Goal: Task Accomplishment & Management: Manage account settings

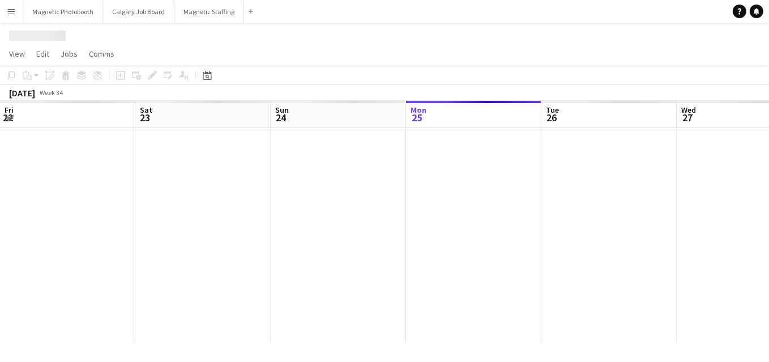
scroll to position [0, 271]
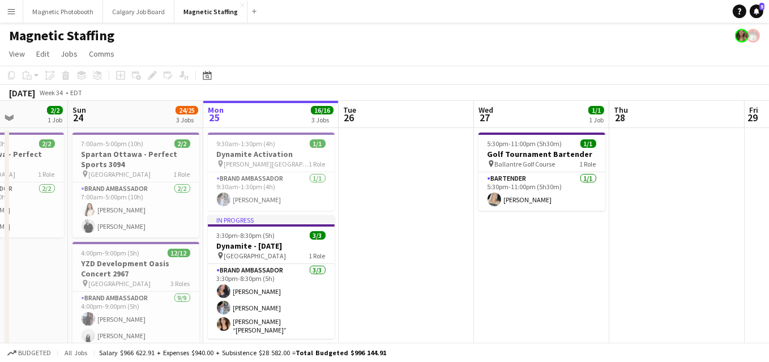
drag, startPoint x: 400, startPoint y: 159, endPoint x: 483, endPoint y: 155, distance: 83.3
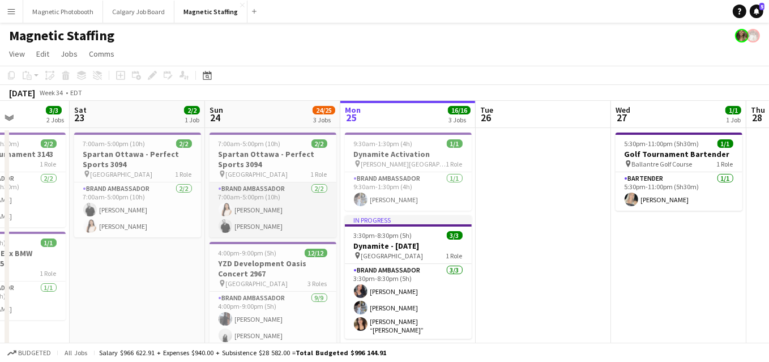
click at [259, 214] on app-card-role "Brand Ambassador [DATE] 7:00am-5:00pm (10h) [PERSON_NAME] [PERSON_NAME]" at bounding box center [272, 209] width 127 height 55
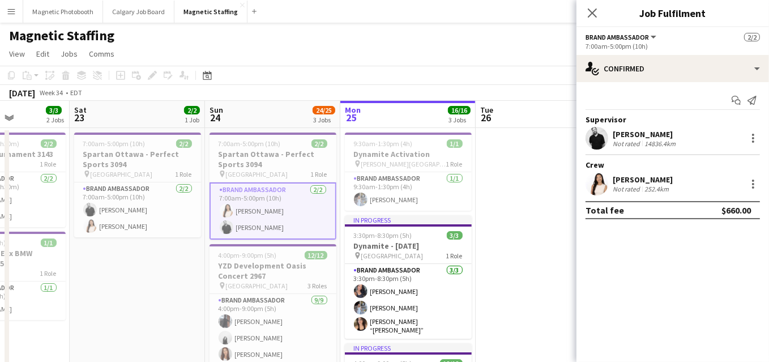
click at [285, 166] on h3 "Spartan Ottawa - Perfect Sports 3094" at bounding box center [272, 159] width 127 height 20
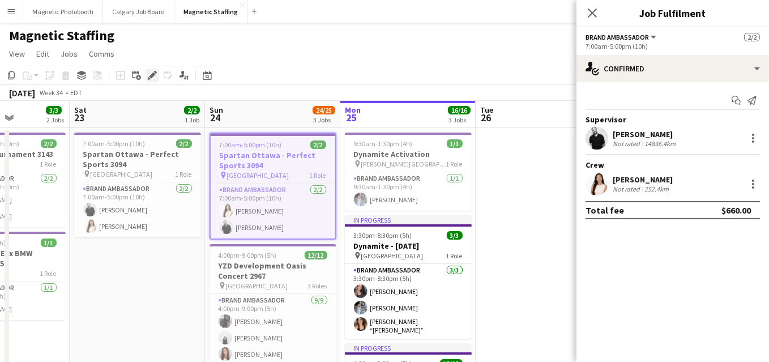
click at [150, 76] on icon at bounding box center [152, 75] width 6 height 6
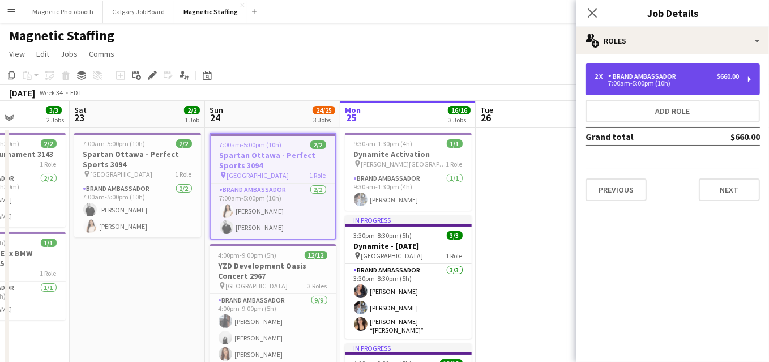
click at [690, 80] on div "7:00am-5:00pm (10h)" at bounding box center [666, 83] width 144 height 6
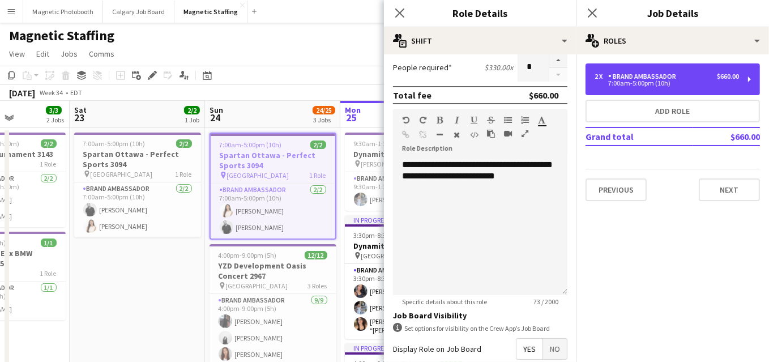
scroll to position [329, 0]
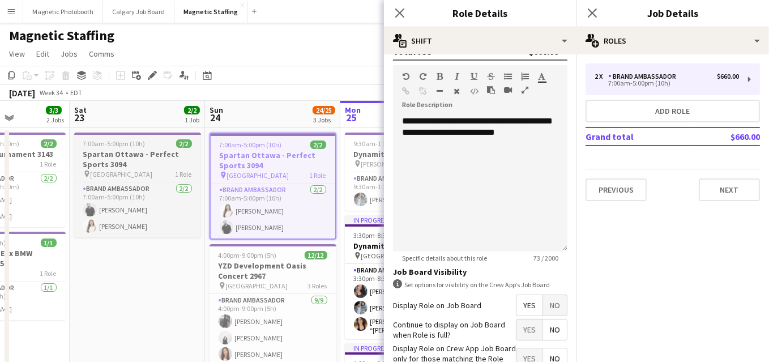
click at [178, 155] on h3 "Spartan Ottawa - Perfect Sports 3094" at bounding box center [137, 159] width 127 height 20
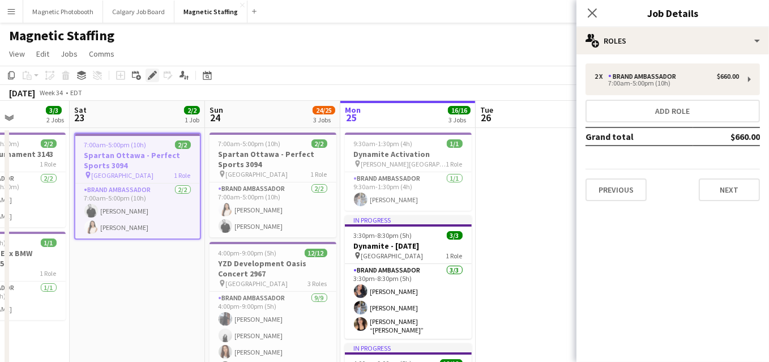
click at [150, 74] on icon "Edit" at bounding box center [152, 75] width 9 height 9
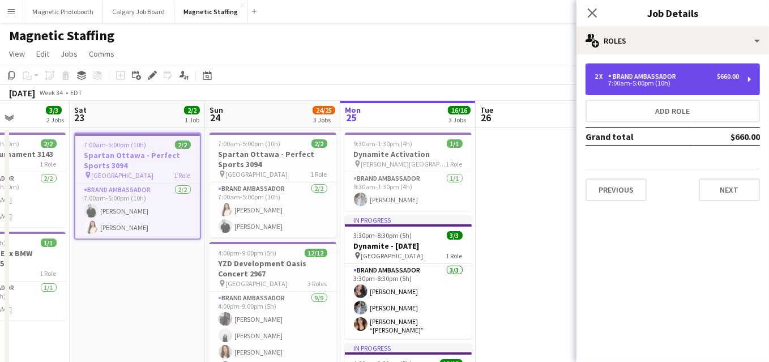
click at [650, 79] on div "Brand Ambassador" at bounding box center [644, 76] width 72 height 8
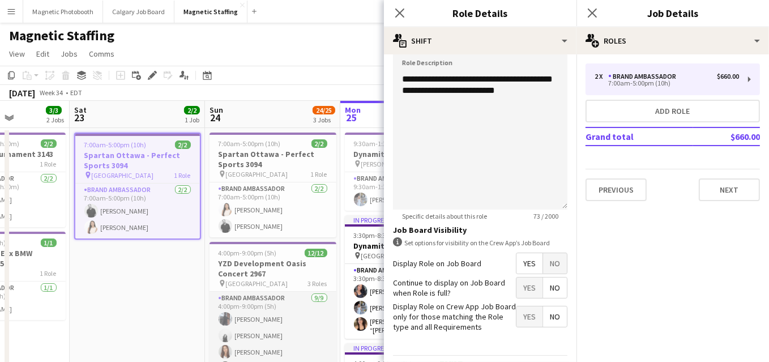
scroll to position [0, 337]
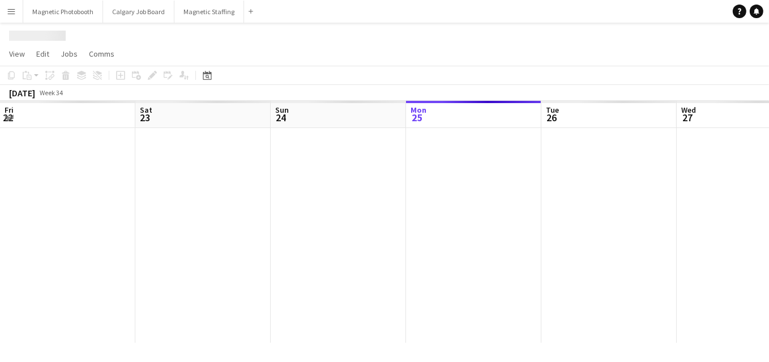
scroll to position [0, 271]
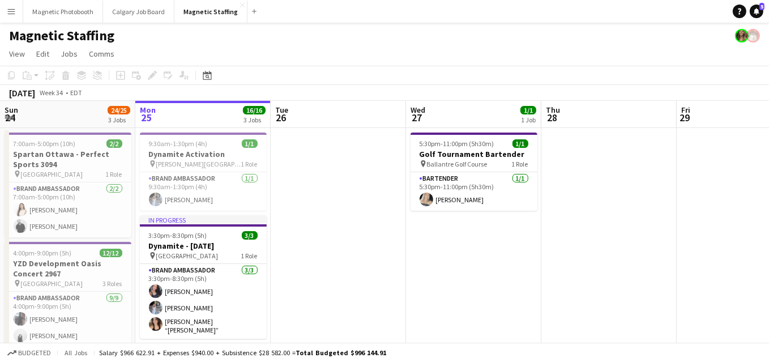
click at [393, 102] on app-board-header-date "Tue 26" at bounding box center [338, 114] width 135 height 27
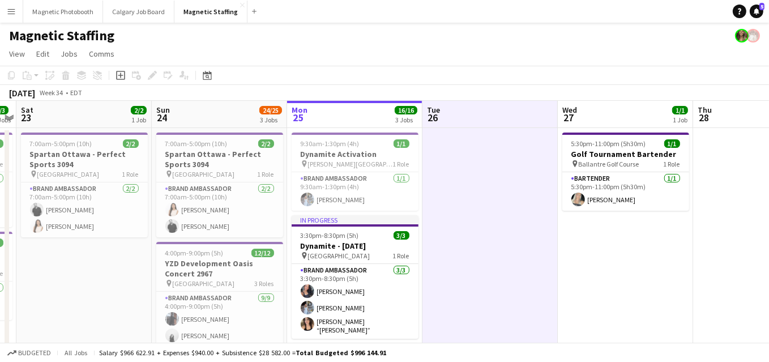
scroll to position [0, 249]
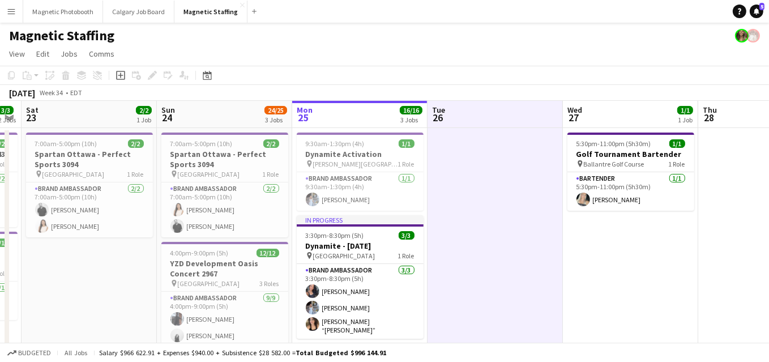
drag, startPoint x: 210, startPoint y: 152, endPoint x: 358, endPoint y: 145, distance: 147.9
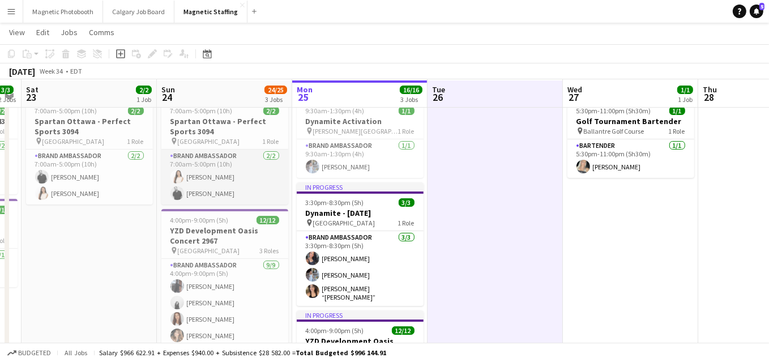
scroll to position [32, 0]
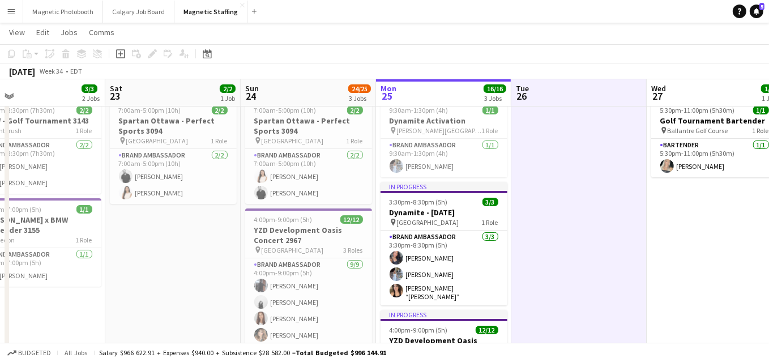
drag, startPoint x: 214, startPoint y: 189, endPoint x: 298, endPoint y: 181, distance: 84.2
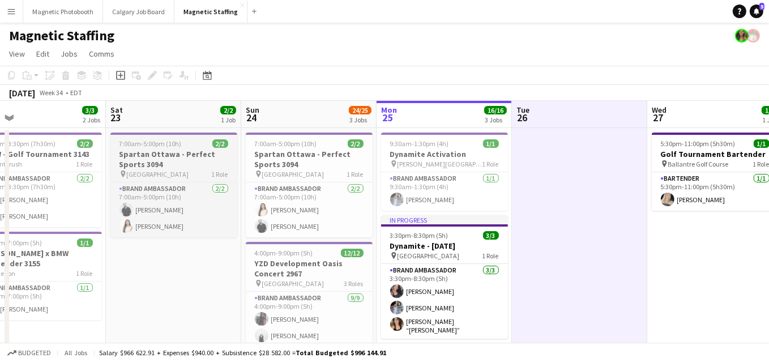
click at [161, 142] on span "7:00am-5:00pm (10h)" at bounding box center [150, 143] width 62 height 8
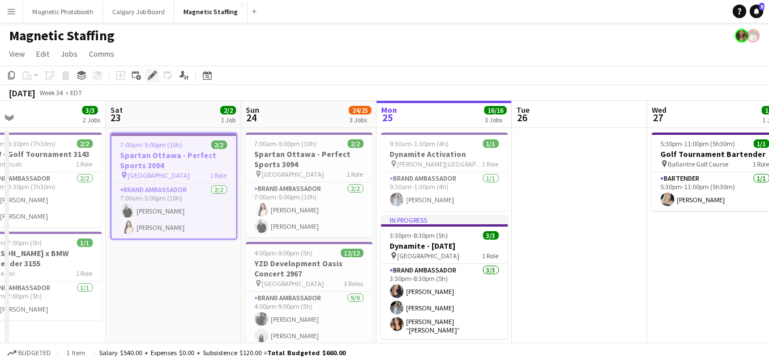
click at [152, 76] on icon at bounding box center [152, 75] width 6 height 6
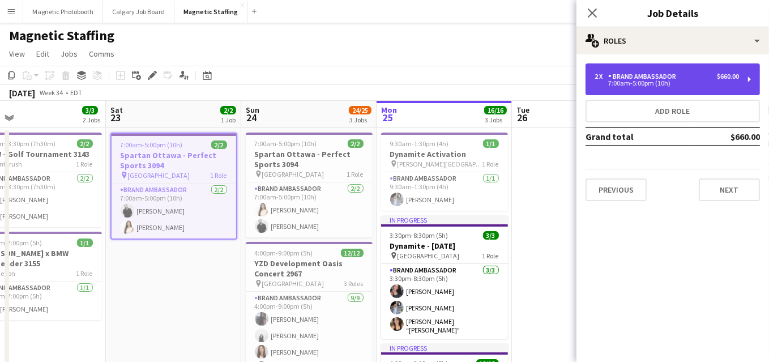
click at [676, 75] on div "Brand Ambassador" at bounding box center [644, 76] width 72 height 8
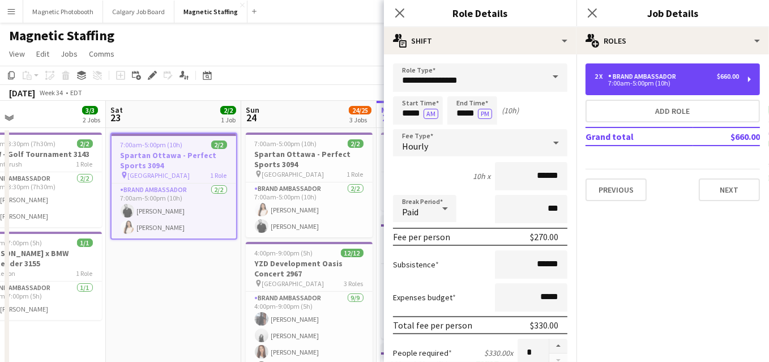
scroll to position [53, 0]
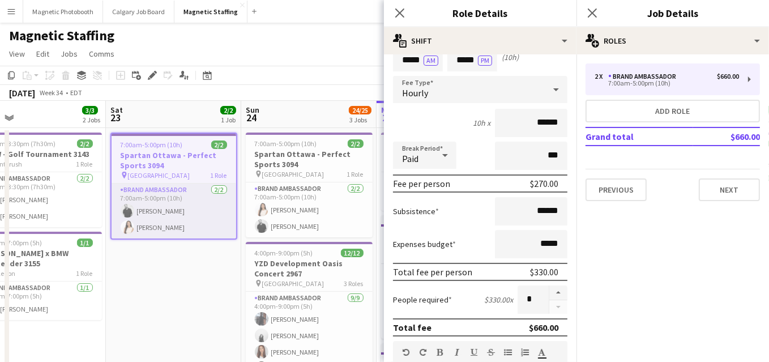
click at [226, 224] on app-card-role "Brand Ambassador 2/2 7:00am-5:00pm (10h) jean-philippe roy Lisa Bujold" at bounding box center [174, 210] width 125 height 55
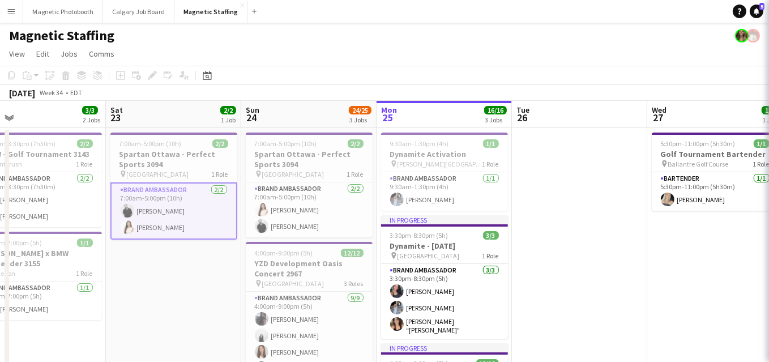
click at [194, 226] on app-card-role "Brand Ambassador 2/2 7:00am-5:00pm (10h) jean-philippe roy Lisa Bujold" at bounding box center [173, 210] width 127 height 57
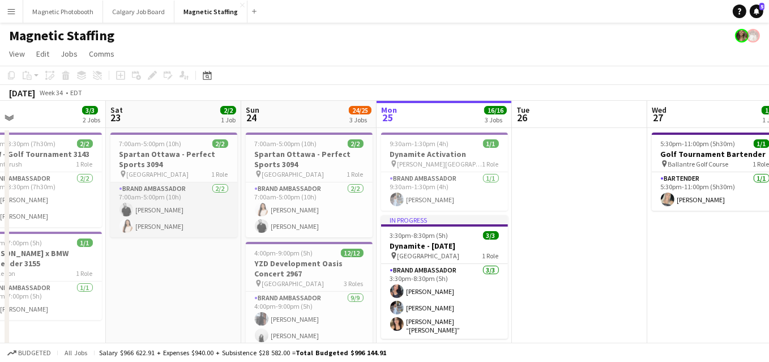
click at [199, 224] on app-card-role "Brand Ambassador 2/2 7:00am-5:00pm (10h) jean-philippe roy Lisa Bujold" at bounding box center [173, 209] width 127 height 55
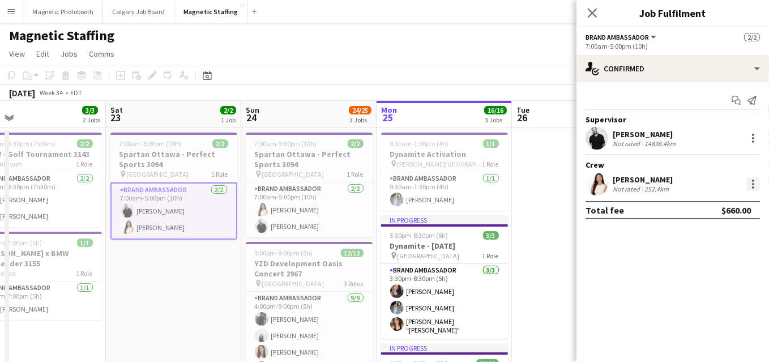
click at [752, 185] on div at bounding box center [753, 184] width 14 height 14
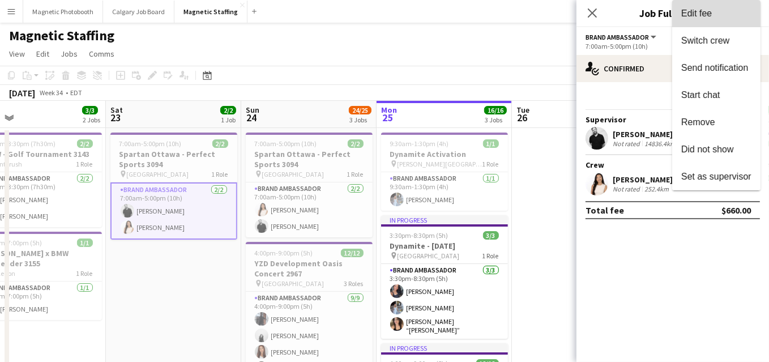
click at [738, 20] on button "Edit fee" at bounding box center [716, 13] width 88 height 27
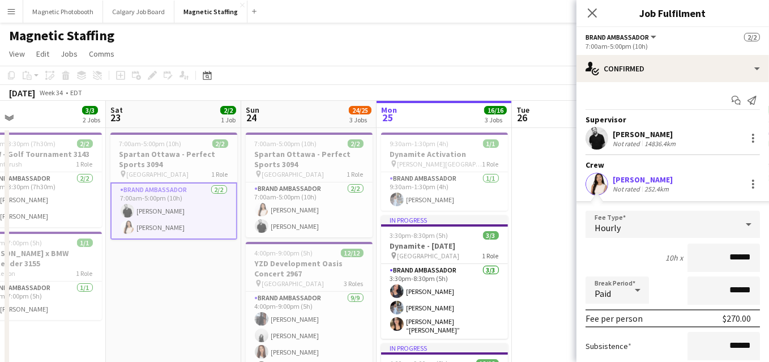
scroll to position [70, 0]
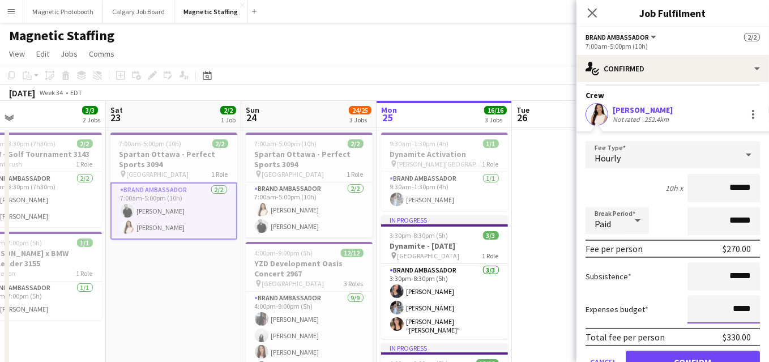
drag, startPoint x: 751, startPoint y: 308, endPoint x: 679, endPoint y: 306, distance: 71.9
click at [680, 308] on div "Expenses budget *****" at bounding box center [672, 309] width 174 height 28
type input "******"
click at [653, 356] on button "Confirm" at bounding box center [693, 361] width 134 height 23
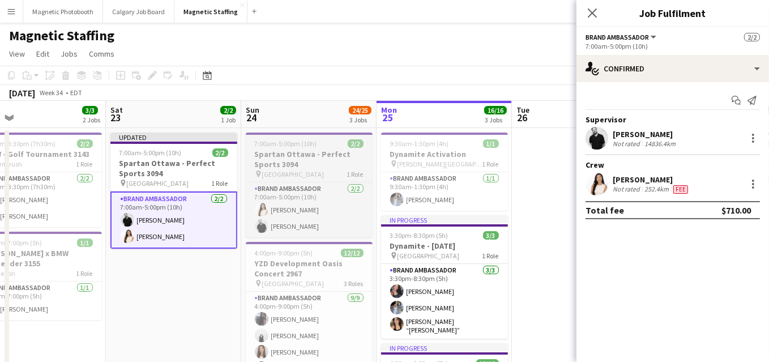
click at [294, 152] on h3 "Spartan Ottawa - Perfect Sports 3094" at bounding box center [309, 159] width 127 height 20
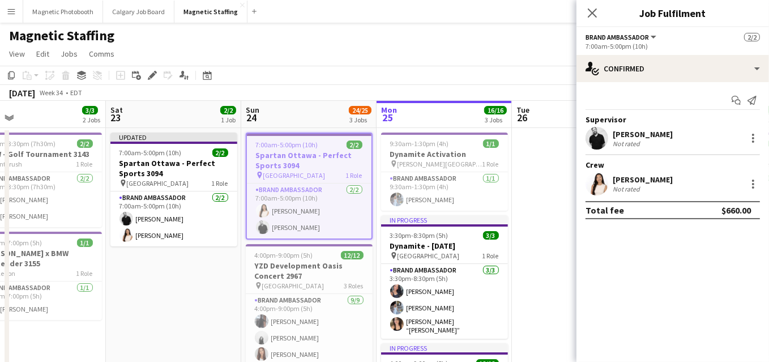
scroll to position [0, 301]
click at [340, 217] on app-card-role "Brand Ambassador [DATE] 7:00am-5:00pm (10h) [PERSON_NAME] [PERSON_NAME]" at bounding box center [308, 210] width 125 height 55
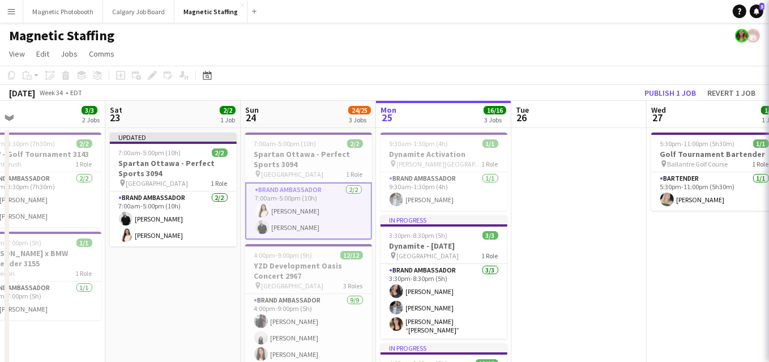
click at [327, 225] on app-card-role "Brand Ambassador [DATE] 7:00am-5:00pm (10h) [PERSON_NAME] [PERSON_NAME]" at bounding box center [308, 210] width 127 height 57
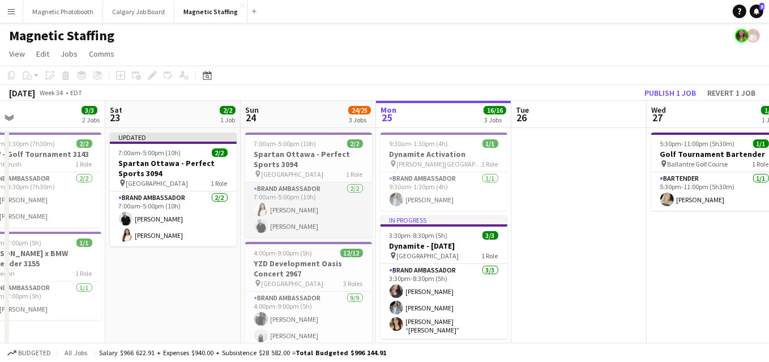
click at [327, 225] on app-card-role "Brand Ambassador [DATE] 7:00am-5:00pm (10h) [PERSON_NAME] [PERSON_NAME]" at bounding box center [308, 209] width 127 height 55
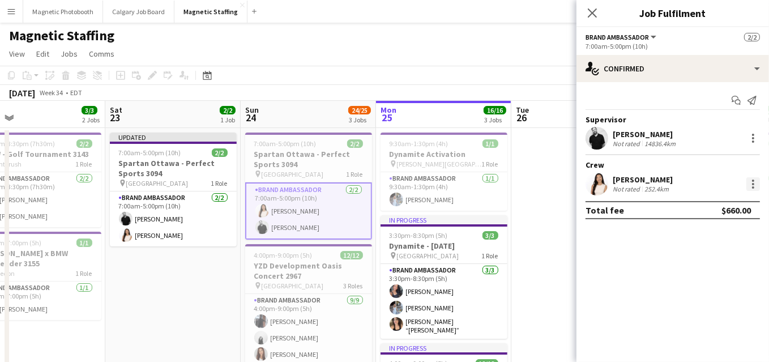
click at [753, 186] on div at bounding box center [753, 187] width 2 height 2
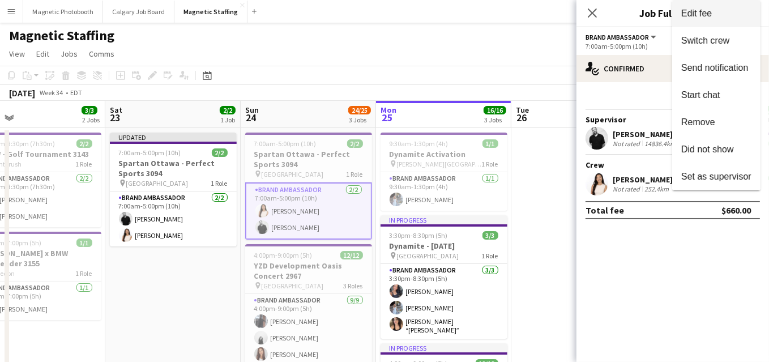
click at [736, 12] on span "Edit fee" at bounding box center [716, 13] width 70 height 10
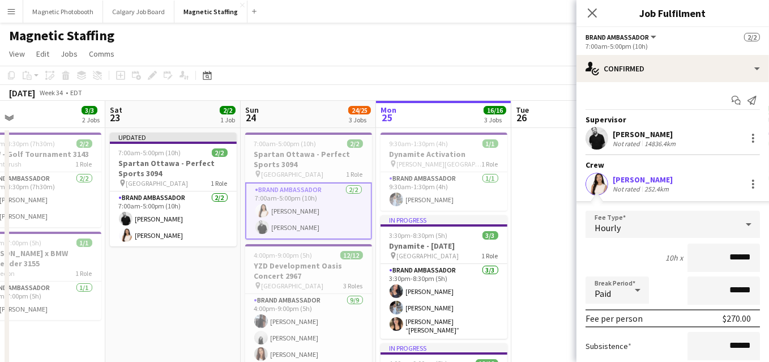
scroll to position [75, 0]
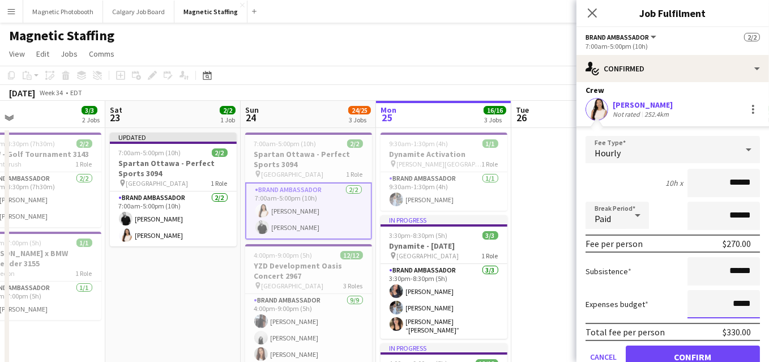
drag, startPoint x: 754, startPoint y: 303, endPoint x: 688, endPoint y: 301, distance: 66.3
click at [688, 302] on input "*****" at bounding box center [723, 304] width 72 height 28
type input "******"
click at [665, 353] on button "Confirm" at bounding box center [693, 356] width 134 height 23
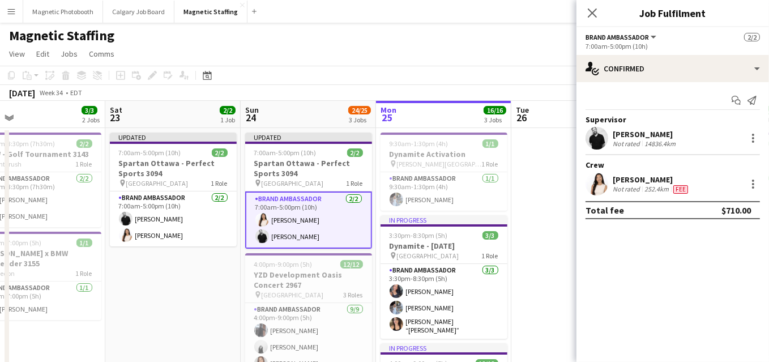
scroll to position [0, 0]
click at [335, 241] on app-card-role "Brand Ambassador [DATE] 7:00am-5:00pm (10h) [PERSON_NAME] [PERSON_NAME]" at bounding box center [308, 219] width 127 height 57
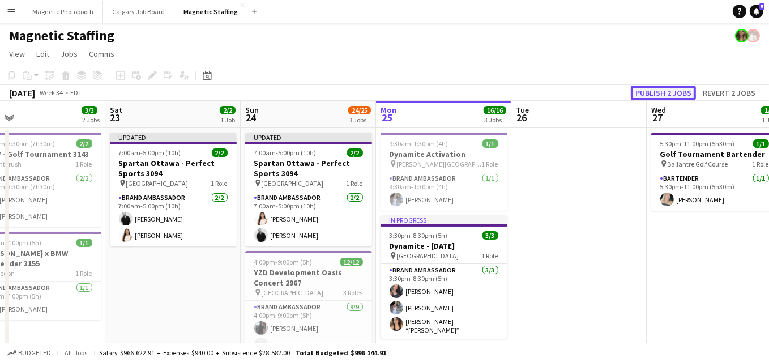
click at [682, 90] on button "Publish 2 jobs" at bounding box center [663, 92] width 65 height 15
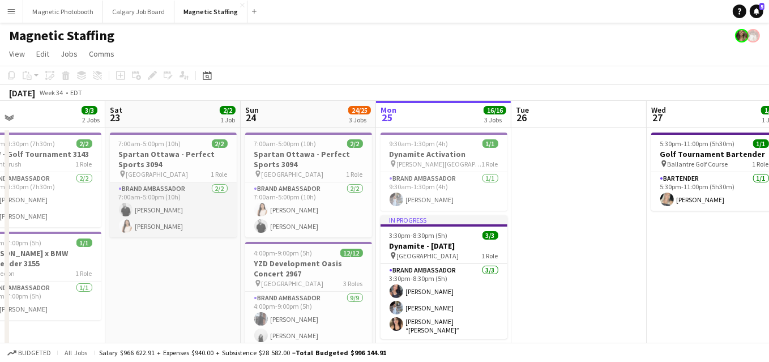
click at [177, 224] on app-card-role "Brand Ambassador 2/2 7:00am-5:00pm (10h) jean-philippe roy Lisa Bujold" at bounding box center [173, 209] width 127 height 55
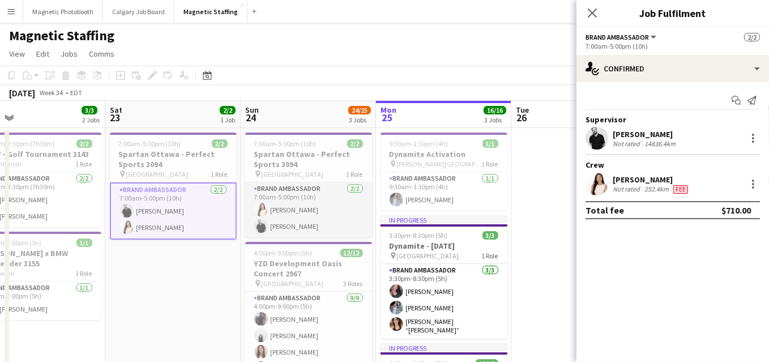
click at [320, 217] on app-card-role "Brand Ambassador [DATE] 7:00am-5:00pm (10h) [PERSON_NAME] [PERSON_NAME]" at bounding box center [308, 209] width 127 height 55
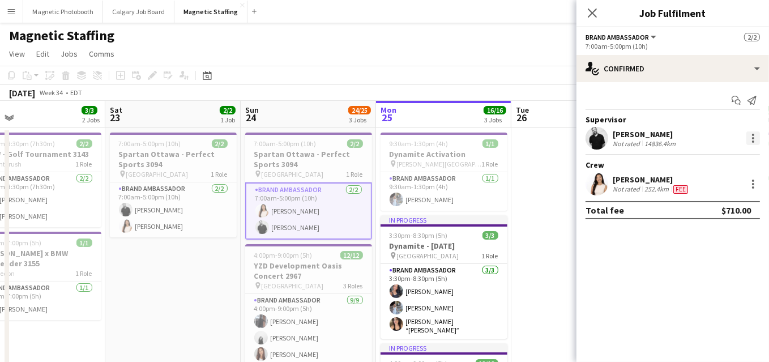
click at [749, 139] on div at bounding box center [753, 138] width 14 height 14
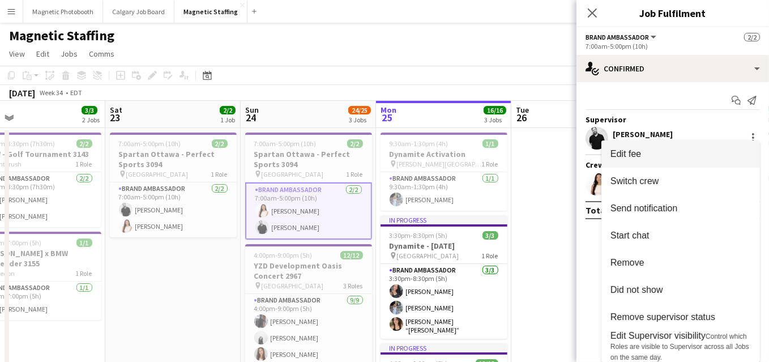
click at [733, 157] on span "Edit fee" at bounding box center [680, 154] width 140 height 10
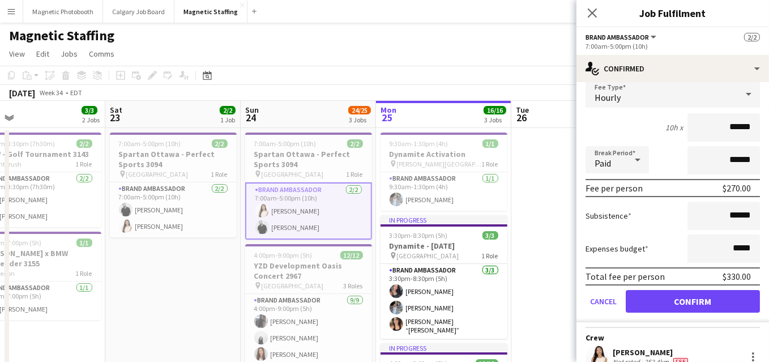
scroll to position [85, 0]
drag, startPoint x: 752, startPoint y: 247, endPoint x: 695, endPoint y: 248, distance: 56.6
click at [696, 248] on input "*****" at bounding box center [723, 248] width 72 height 28
type input "******"
click at [661, 298] on button "Confirm" at bounding box center [693, 300] width 134 height 23
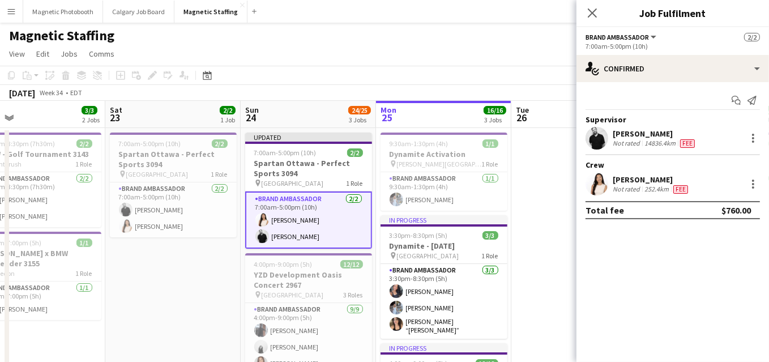
scroll to position [0, 0]
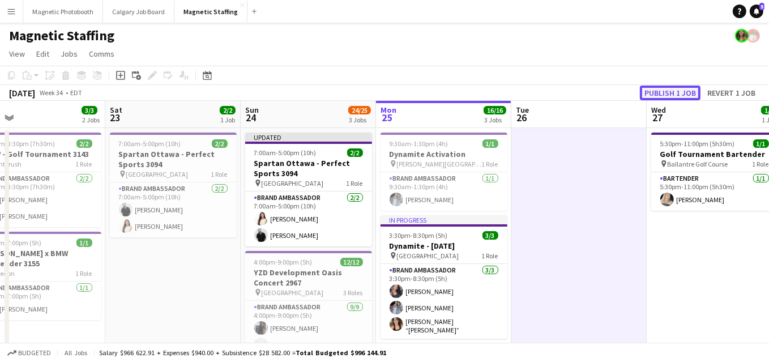
click at [657, 96] on button "Publish 1 job" at bounding box center [670, 92] width 61 height 15
